Goal: Task Accomplishment & Management: Manage account settings

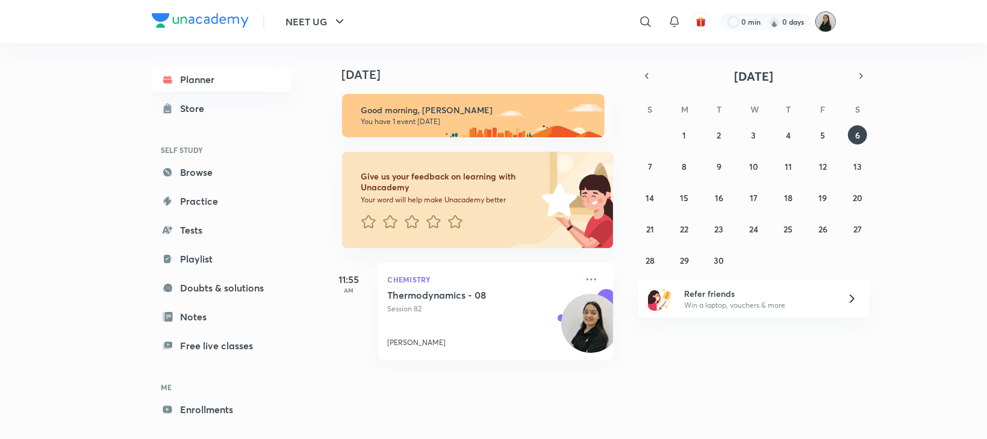
click at [829, 27] on img at bounding box center [826, 21] width 20 height 20
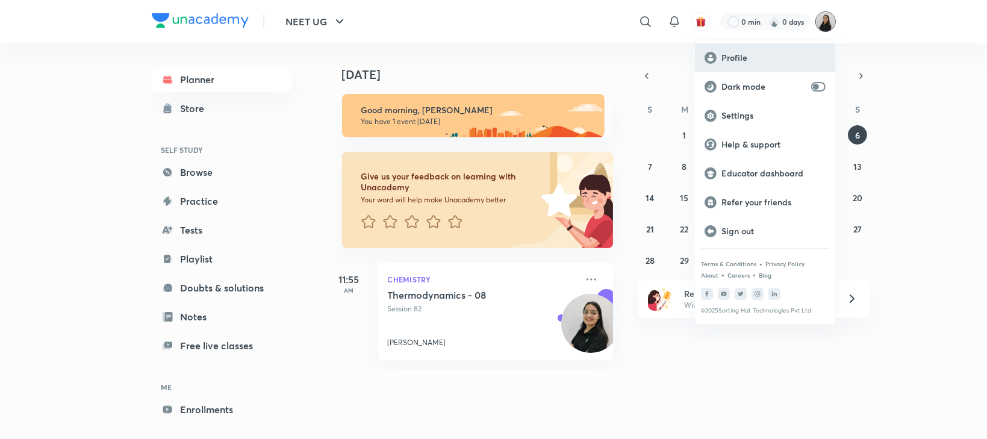
click at [794, 63] on div "Profile" at bounding box center [765, 57] width 140 height 29
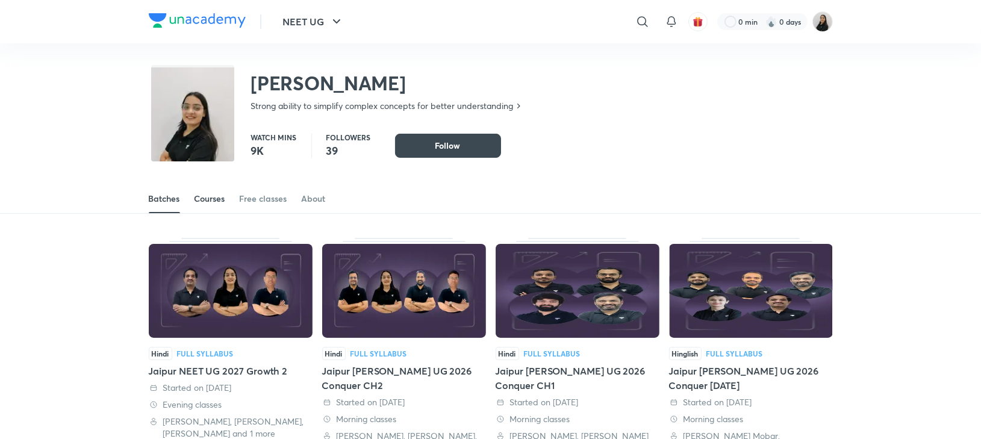
click at [217, 193] on div "Courses" at bounding box center [210, 199] width 31 height 12
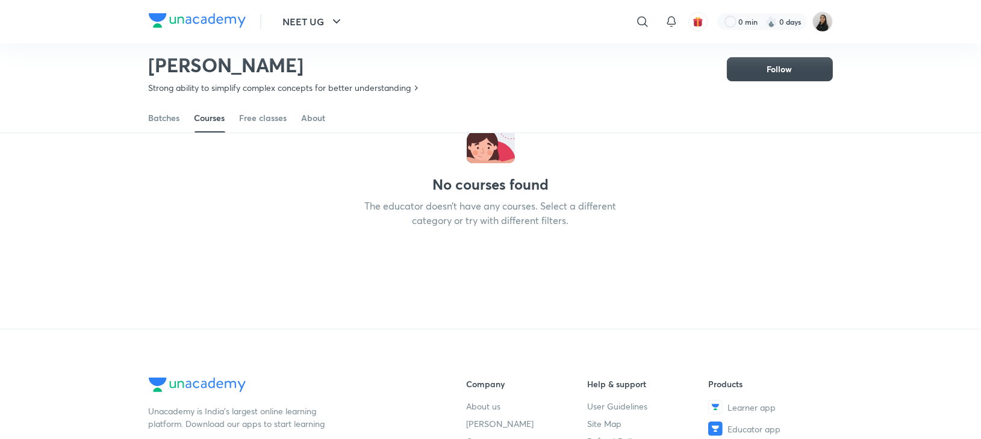
scroll to position [193, 0]
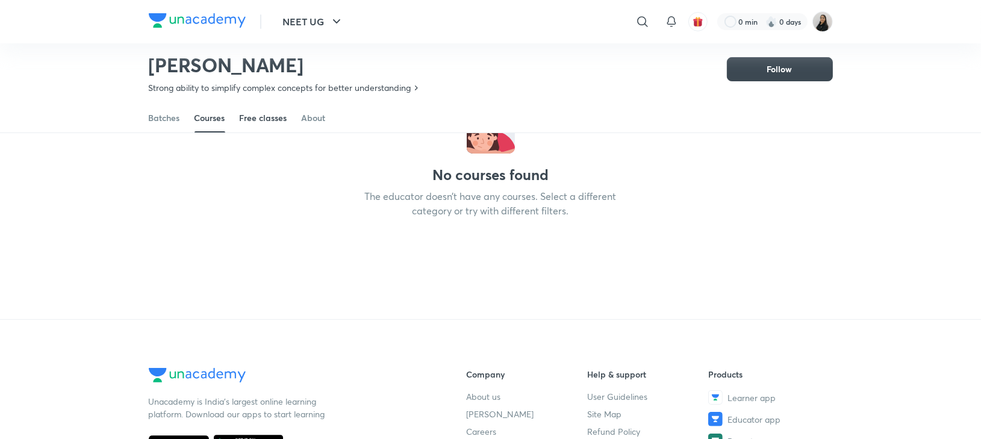
click at [265, 131] on span at bounding box center [264, 131] width 48 height 1
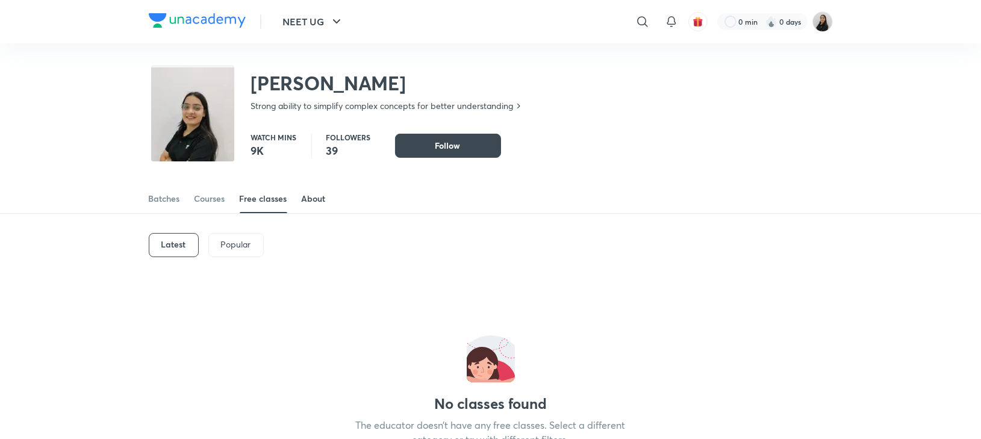
click at [284, 273] on div "Latest Popular" at bounding box center [491, 245] width 684 height 63
click at [321, 212] on span at bounding box center [314, 212] width 24 height 1
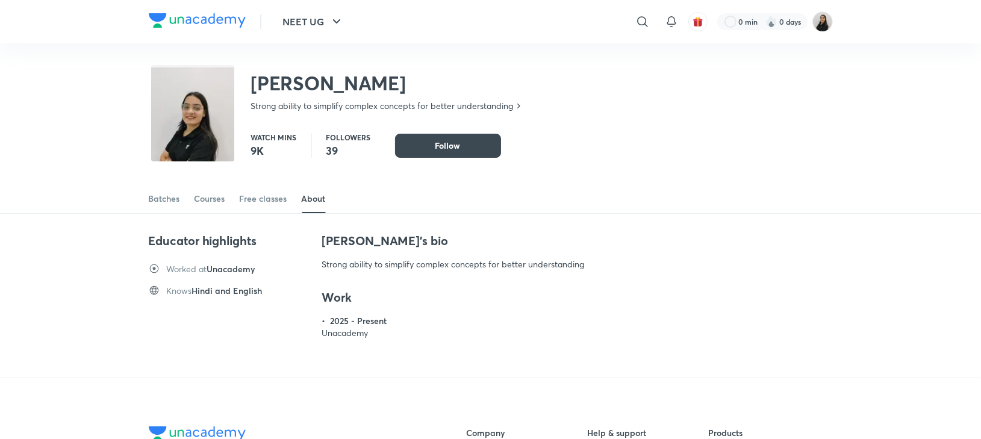
click at [817, 30] on img at bounding box center [823, 21] width 20 height 20
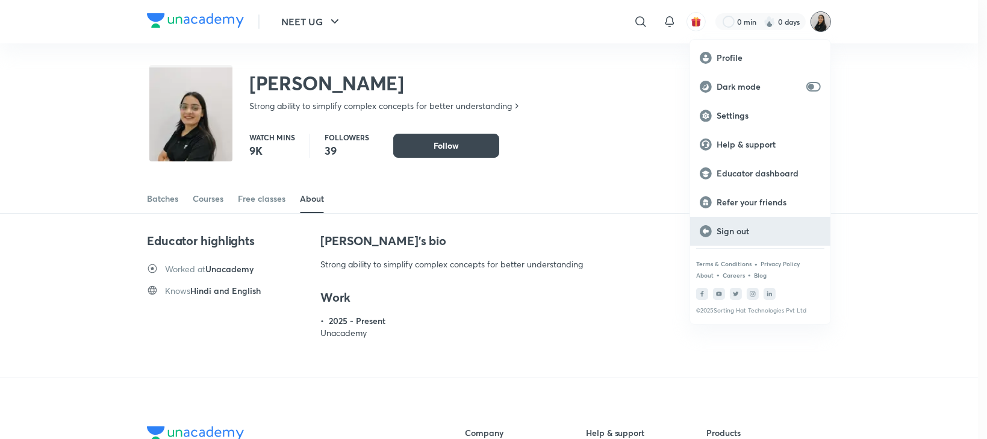
click at [753, 234] on p "Sign out" at bounding box center [769, 231] width 104 height 11
